Goal: Task Accomplishment & Management: Manage account settings

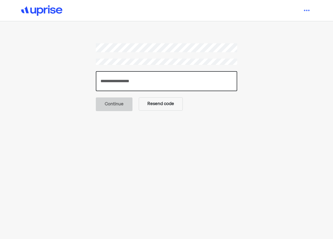
click at [156, 87] on input "number" at bounding box center [167, 81] width 142 height 20
type input "******"
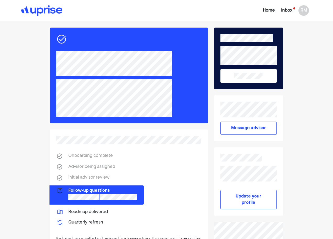
click at [49, 13] on img at bounding box center [41, 10] width 41 height 10
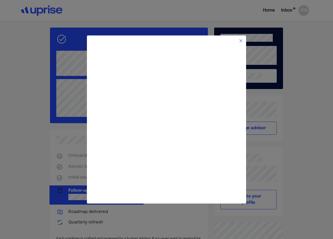
click at [239, 42] on div at bounding box center [166, 41] width 153 height 4
click at [241, 40] on img at bounding box center [241, 41] width 4 height 4
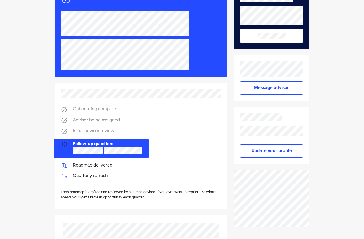
scroll to position [39, 0]
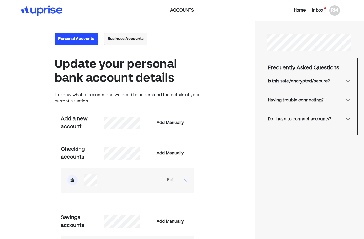
click at [49, 13] on img at bounding box center [41, 10] width 41 height 10
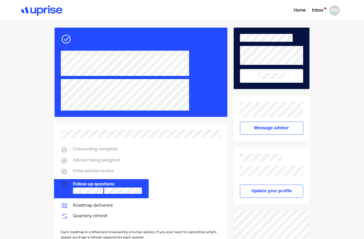
click at [303, 11] on div "Home" at bounding box center [300, 10] width 12 height 6
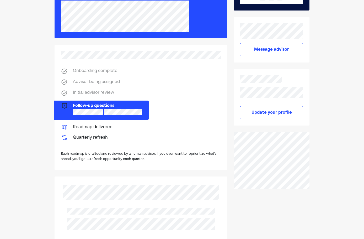
scroll to position [79, 0]
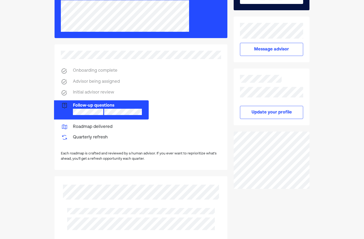
click at [287, 113] on button "Update your profile" at bounding box center [271, 112] width 63 height 13
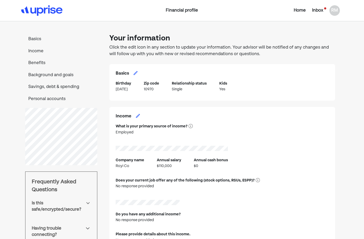
click at [301, 9] on div "Home" at bounding box center [300, 10] width 12 height 6
